Goal: Task Accomplishment & Management: Use online tool/utility

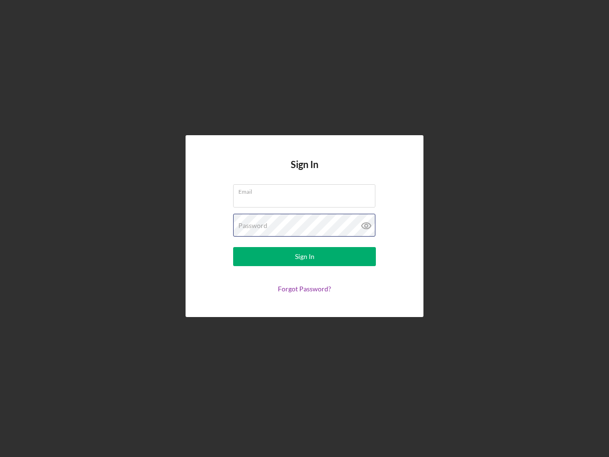
click at [305, 228] on div "Password" at bounding box center [304, 226] width 143 height 24
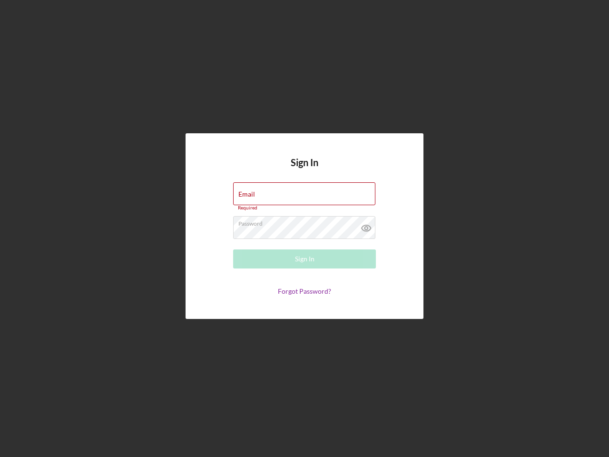
click at [367, 226] on icon at bounding box center [367, 228] width 24 height 24
